Goal: Task Accomplishment & Management: Use online tool/utility

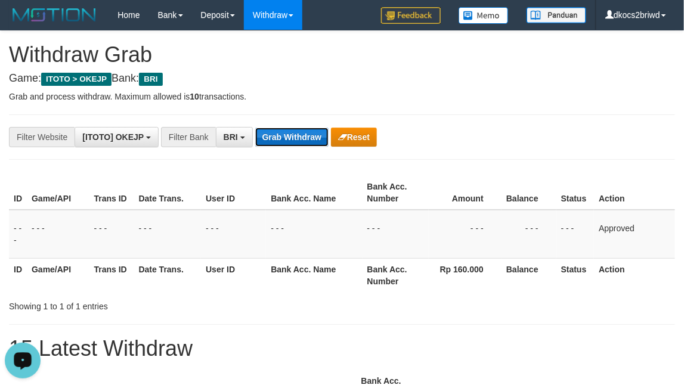
click at [302, 141] on button "Grab Withdraw" at bounding box center [291, 137] width 73 height 19
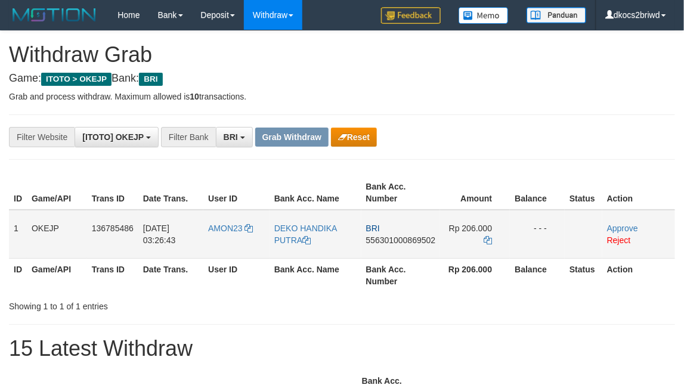
click at [227, 245] on td "AMON23" at bounding box center [236, 234] width 66 height 49
copy link "AMON23"
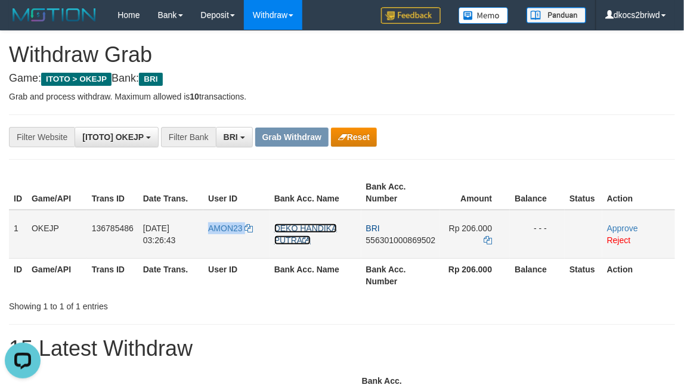
click at [291, 226] on link "DEKO HANDIKA PUTRA" at bounding box center [305, 234] width 63 height 21
copy link "AMON23"
click at [410, 251] on td "BRI 556301000869502" at bounding box center [401, 234] width 79 height 49
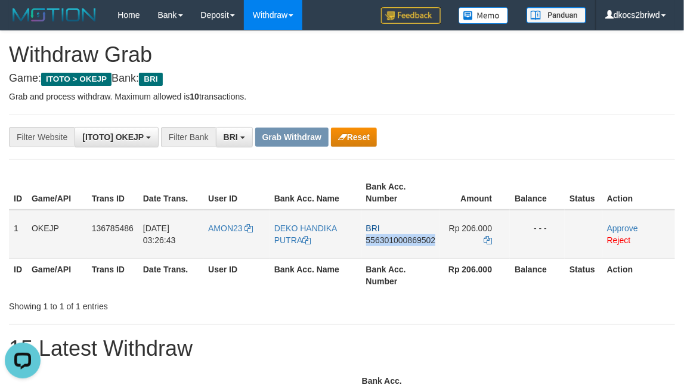
click at [410, 251] on td "BRI 556301000869502" at bounding box center [401, 234] width 79 height 49
copy span "556301000869502"
click at [473, 224] on span "Rp 206.000" at bounding box center [470, 229] width 43 height 10
copy td "206.000"
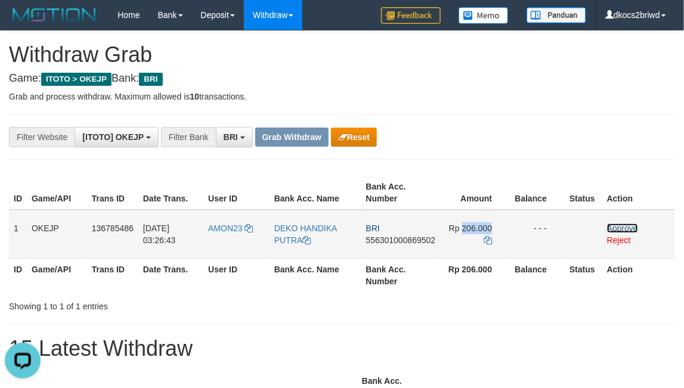
click at [620, 226] on link "Approve" at bounding box center [622, 229] width 31 height 10
